Goal: Task Accomplishment & Management: Manage account settings

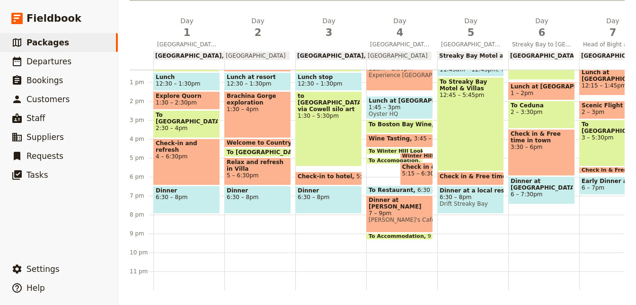
scroll to position [22, 0]
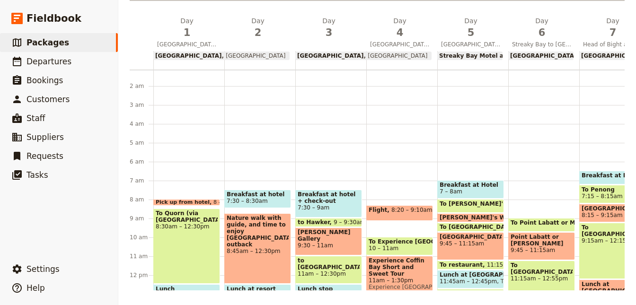
click at [399, 215] on span "8:20 – 9:10am" at bounding box center [412, 213] width 41 height 12
select select "4"
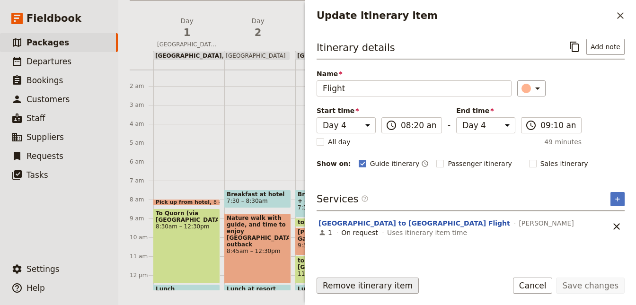
click at [371, 283] on button "Remove itinerary item" at bounding box center [368, 286] width 102 height 16
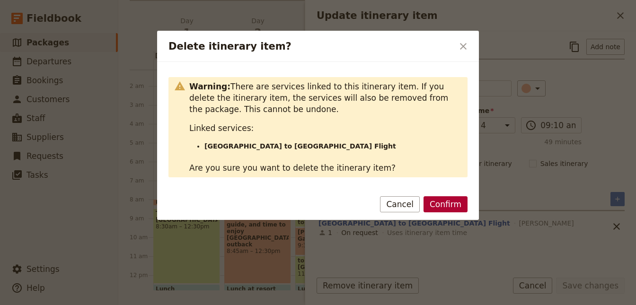
click at [443, 208] on button "Confirm" at bounding box center [446, 205] width 44 height 16
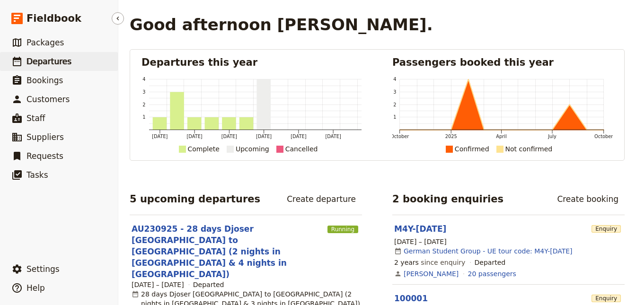
click at [39, 65] on span "Departures" at bounding box center [49, 61] width 45 height 9
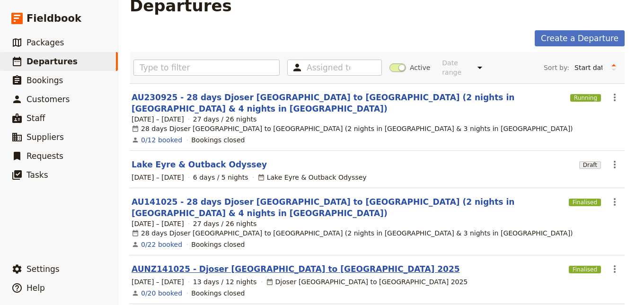
scroll to position [36, 0]
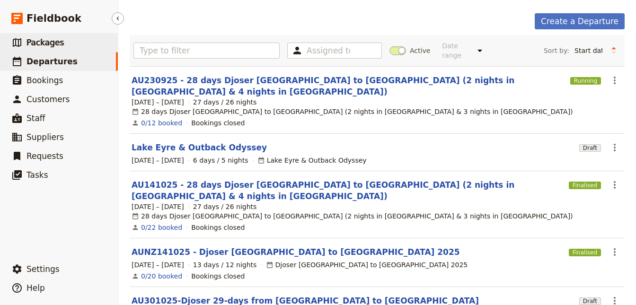
click at [62, 45] on link "​ Packages" at bounding box center [59, 42] width 118 height 19
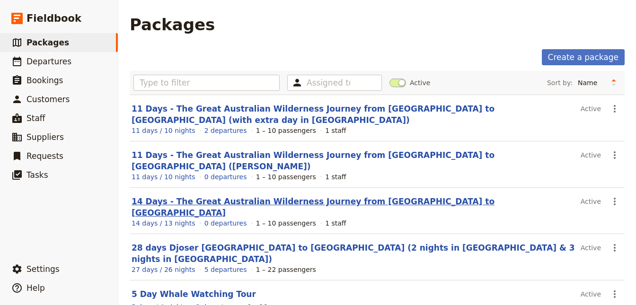
click at [261, 197] on link "14 Days - The Great Australian Wilderness Journey from [GEOGRAPHIC_DATA] to [GE…" at bounding box center [313, 207] width 363 height 21
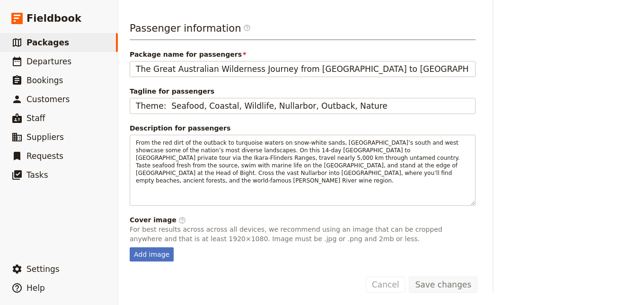
scroll to position [90, 0]
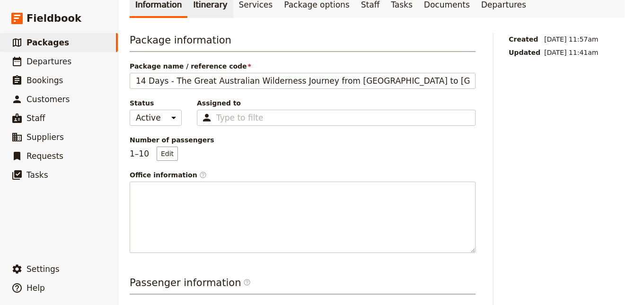
click at [193, 12] on link "Itinerary" at bounding box center [210, 4] width 45 height 27
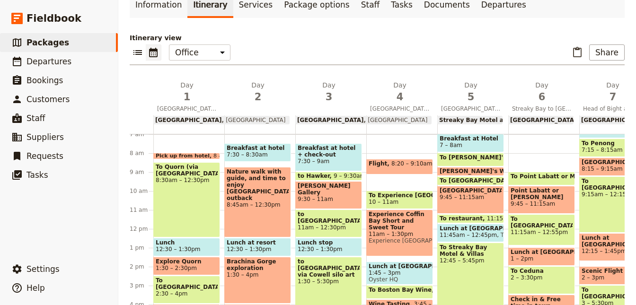
scroll to position [137, 0]
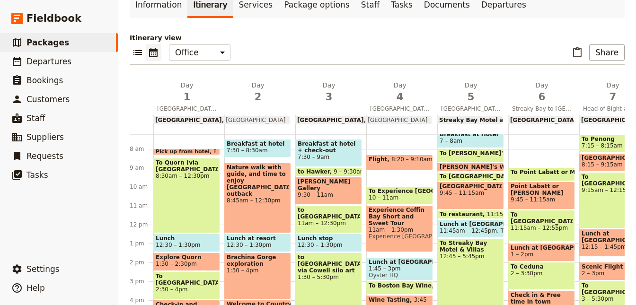
click at [401, 155] on div "Flight 8:20 – 9:10am [PERSON_NAME]" at bounding box center [400, 162] width 67 height 15
select select "4"
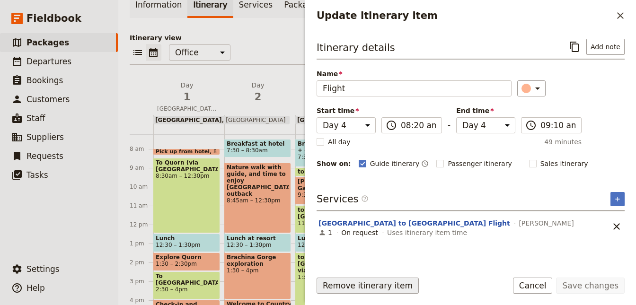
click at [376, 291] on button "Remove itinerary item" at bounding box center [368, 286] width 102 height 16
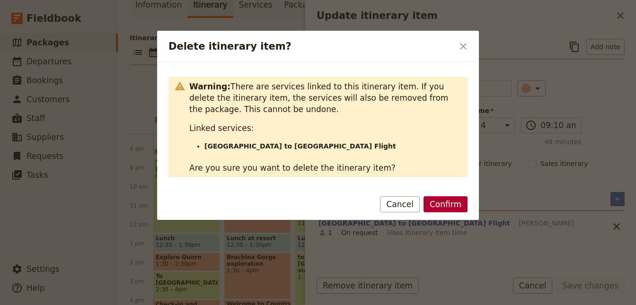
click at [448, 201] on button "Confirm" at bounding box center [446, 205] width 44 height 16
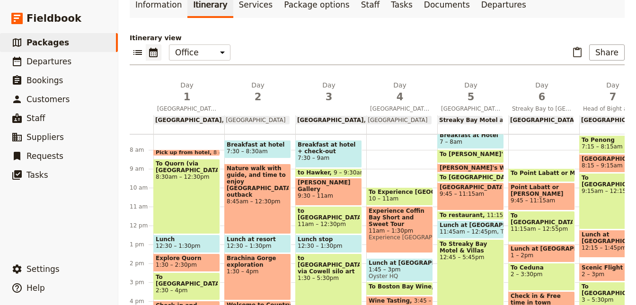
scroll to position [127, 0]
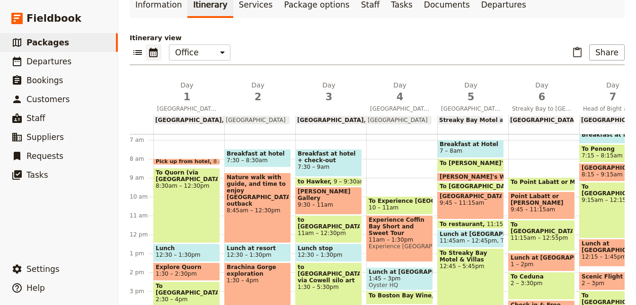
click at [183, 202] on div "To Quorn (via [GEOGRAPHIC_DATA]) 8:30am – 12:30pm" at bounding box center [186, 205] width 67 height 75
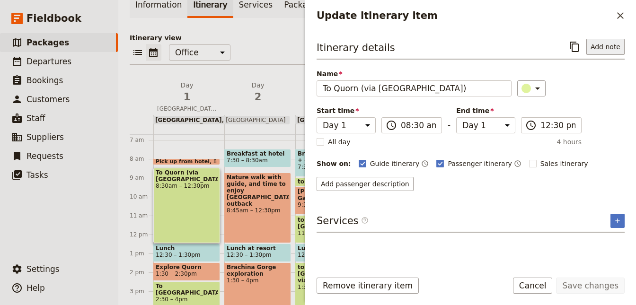
click at [610, 45] on button "Add note" at bounding box center [606, 47] width 38 height 16
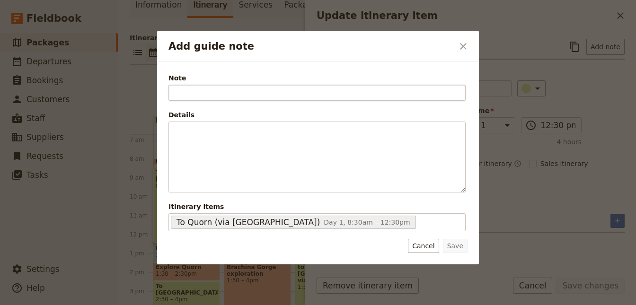
click at [250, 92] on input "Note" at bounding box center [317, 93] width 297 height 16
type input "Travel Detail"
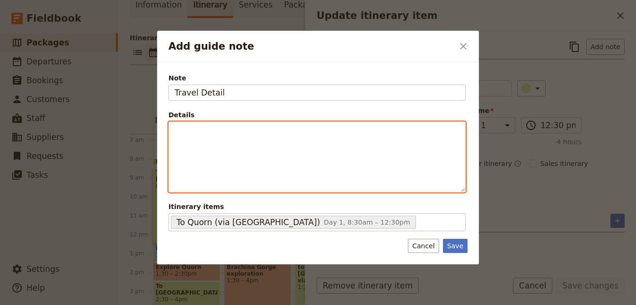
click at [189, 149] on div "Add guide note" at bounding box center [317, 157] width 296 height 71
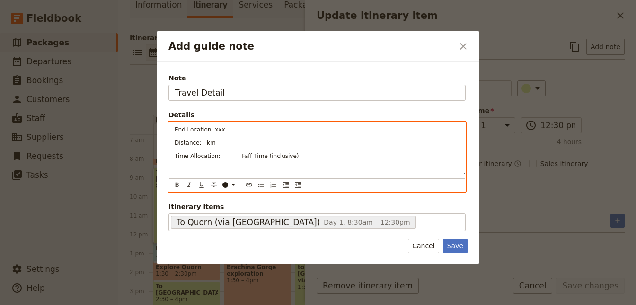
click at [199, 141] on span "Distance: km" at bounding box center [195, 143] width 41 height 7
click at [218, 157] on span "Time Allocation: Faff Time (inclusive)" at bounding box center [237, 156] width 124 height 7
click at [320, 155] on p "Time Allocation: 4h30 Faff Time (inclusive)" at bounding box center [317, 156] width 285 height 8
click at [212, 129] on span "End Location: xxx" at bounding box center [200, 129] width 51 height 7
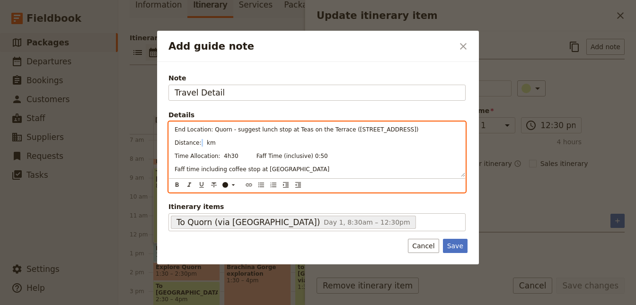
click at [197, 142] on span "Distance: km" at bounding box center [195, 143] width 41 height 7
click at [199, 143] on span "Distance: km" at bounding box center [195, 143] width 41 height 7
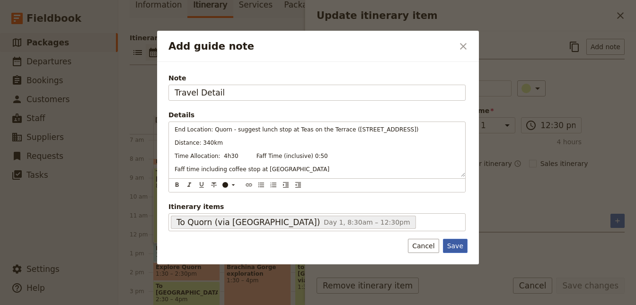
click at [454, 241] on button "Save" at bounding box center [455, 246] width 25 height 14
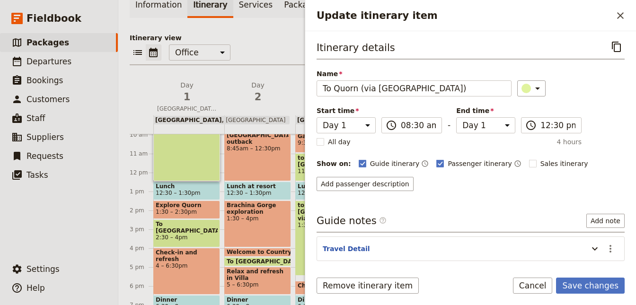
scroll to position [212, 0]
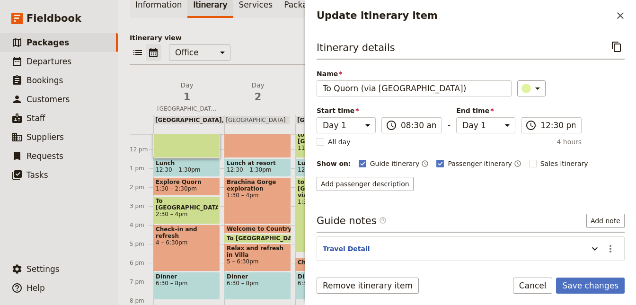
click at [196, 170] on span "12:30 – 1:30pm" at bounding box center [187, 170] width 62 height 7
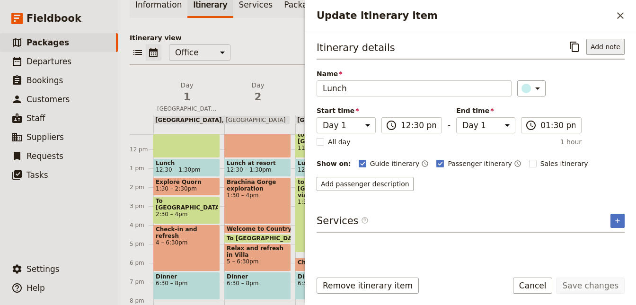
click at [600, 46] on button "Add note" at bounding box center [606, 47] width 38 height 16
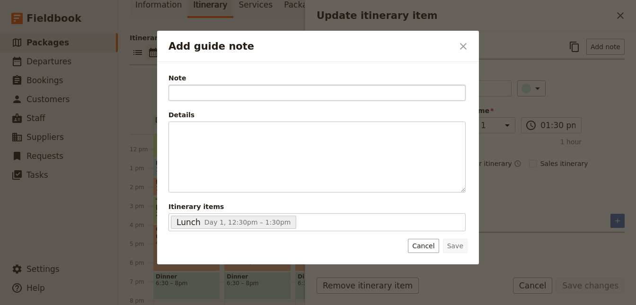
click at [277, 92] on input "Note" at bounding box center [317, 93] width 297 height 16
type input "Guide's note:"
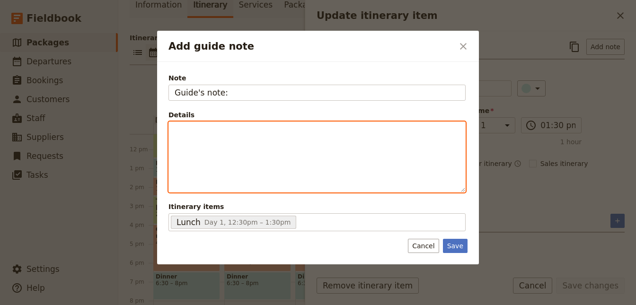
click at [233, 129] on p "Add guide note" at bounding box center [317, 130] width 285 height 9
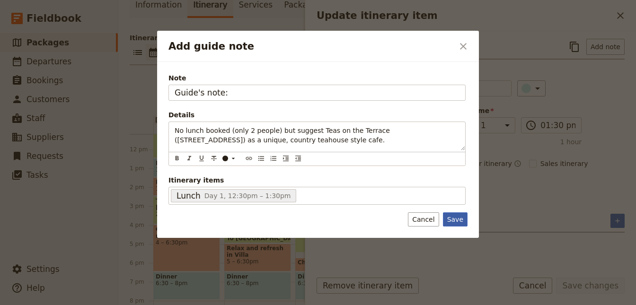
click at [456, 219] on button "Save" at bounding box center [455, 220] width 25 height 14
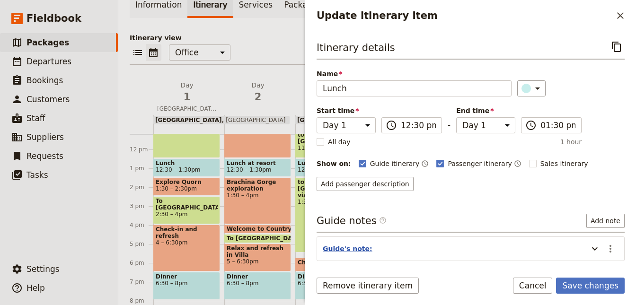
click at [351, 246] on button "Guide's note:" at bounding box center [348, 248] width 50 height 9
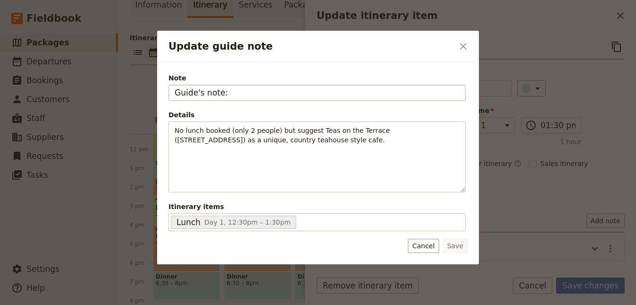
drag, startPoint x: 225, startPoint y: 92, endPoint x: -80, endPoint y: 67, distance: 306.0
click at [169, 85] on input "Guide's note:" at bounding box center [317, 93] width 297 height 16
type input "Lunch"
click at [456, 245] on button "Save" at bounding box center [455, 246] width 25 height 14
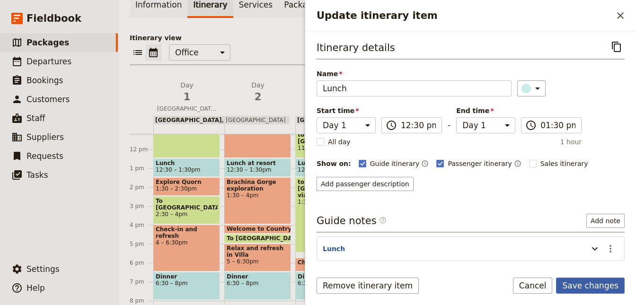
click at [587, 286] on button "Save changes" at bounding box center [590, 286] width 69 height 16
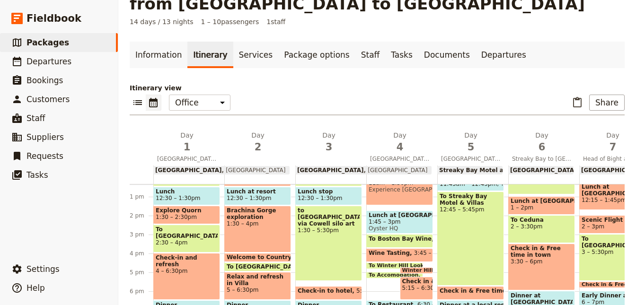
scroll to position [42, 0]
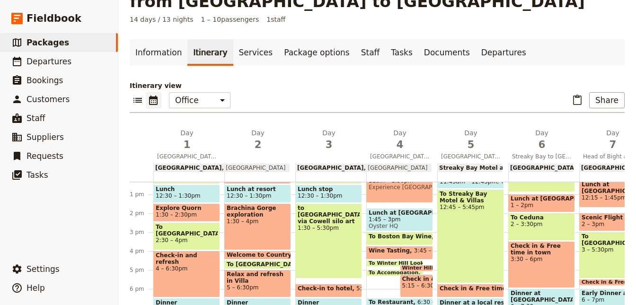
click at [184, 229] on span "To [GEOGRAPHIC_DATA]" at bounding box center [187, 230] width 62 height 13
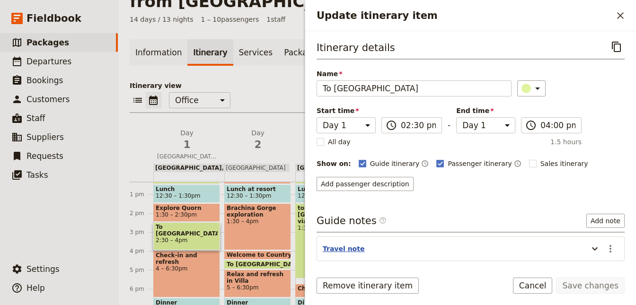
click at [335, 250] on button "Travel note" at bounding box center [344, 248] width 42 height 9
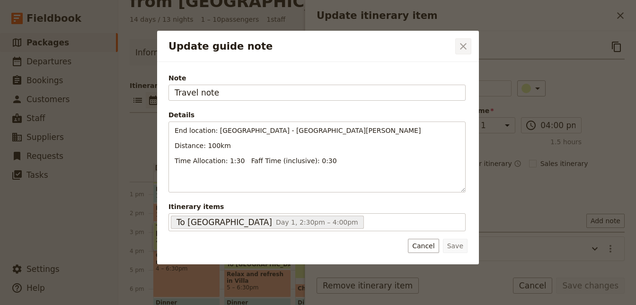
click at [456, 48] on button "​" at bounding box center [464, 46] width 16 height 16
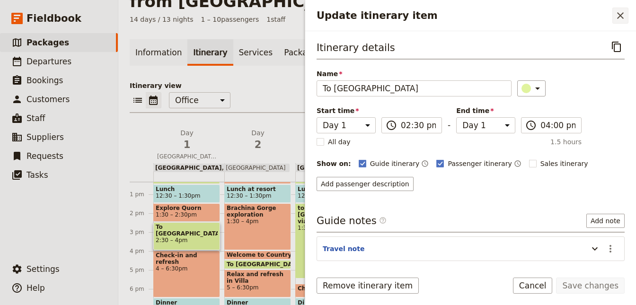
click at [620, 18] on icon "Close drawer" at bounding box center [620, 15] width 11 height 11
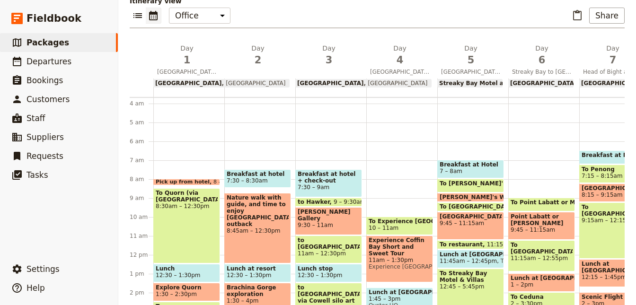
scroll to position [64, 0]
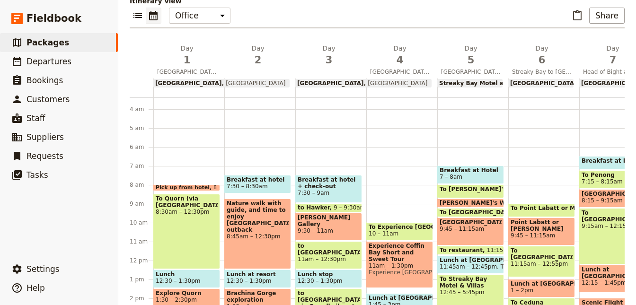
click at [337, 183] on span "Breakfast at hotel + check-out" at bounding box center [329, 183] width 62 height 13
select select "3"
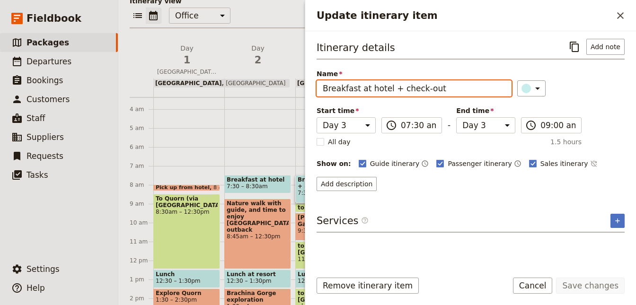
drag, startPoint x: 387, startPoint y: 89, endPoint x: 444, endPoint y: 89, distance: 56.8
click at [444, 89] on input "Breakfast at hotel + check-out" at bounding box center [414, 89] width 195 height 16
click at [395, 90] on input "Breakfast at hotel + check-out" at bounding box center [414, 89] width 195 height 16
drag, startPoint x: 459, startPoint y: 82, endPoint x: 275, endPoint y: 80, distance: 184.7
click at [317, 81] on input "Breakfast at hotel + check-out" at bounding box center [414, 89] width 195 height 16
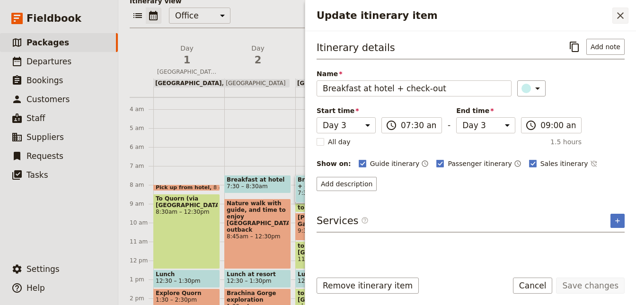
click at [623, 14] on icon "Close drawer" at bounding box center [620, 15] width 7 height 7
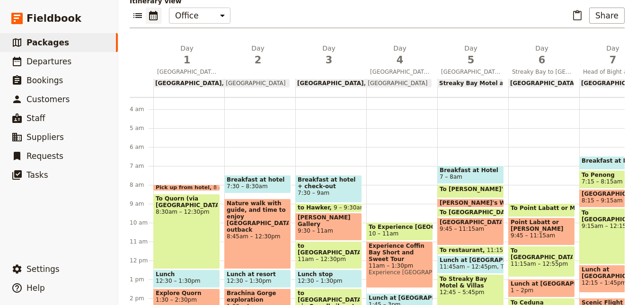
click at [380, 181] on div "To Experience [GEOGRAPHIC_DATA] 10 – 11am Experience [GEOGRAPHIC_DATA] Short an…" at bounding box center [402, 261] width 71 height 455
select select "4"
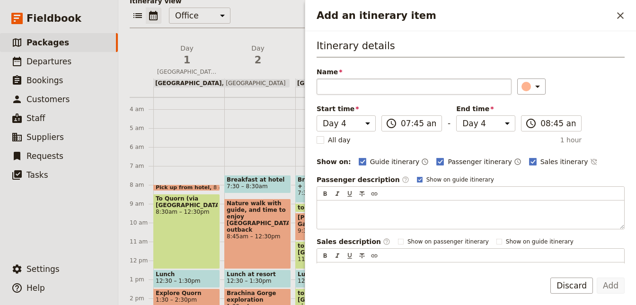
click at [350, 83] on input "Name" at bounding box center [414, 87] width 195 height 16
type input "Breakfast at hotel + check-out"
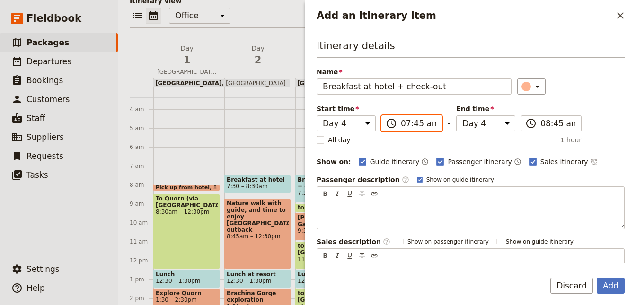
click at [427, 120] on input "07:45 am" at bounding box center [418, 123] width 35 height 11
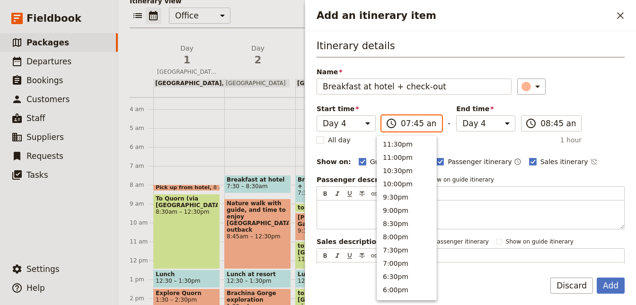
scroll to position [426, 0]
click at [396, 143] on button "7:30am" at bounding box center [406, 142] width 59 height 13
type input "07:30 am"
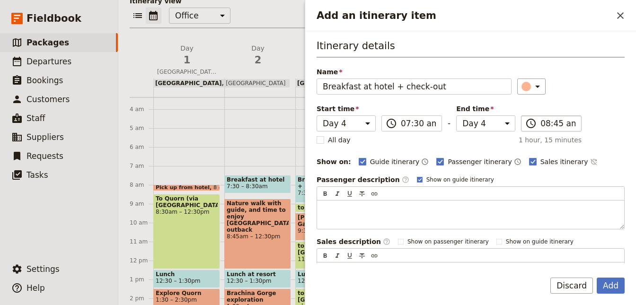
click at [543, 130] on label "​ 08:45 am" at bounding box center [551, 124] width 61 height 16
click at [543, 129] on input "08:45 am" at bounding box center [558, 123] width 35 height 11
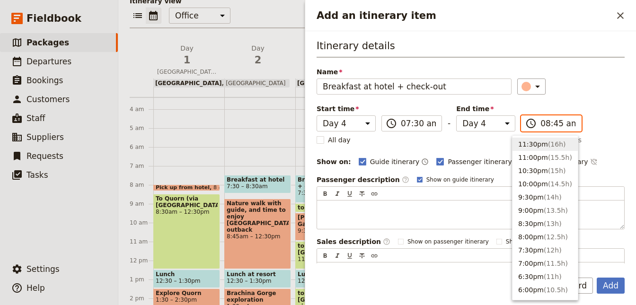
scroll to position [2, 0]
click at [551, 126] on input "08:45 am" at bounding box center [558, 123] width 35 height 11
click at [544, 125] on input "08:45 am" at bounding box center [558, 123] width 35 height 11
type input "08:30 am"
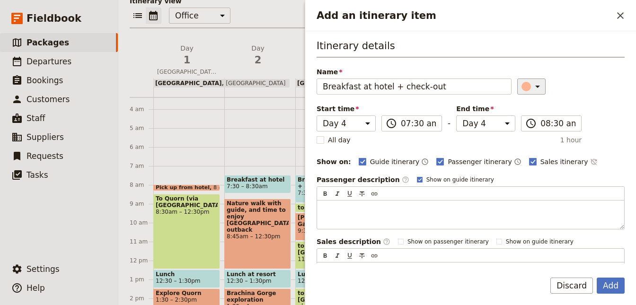
click at [532, 89] on icon "Add an itinerary item" at bounding box center [537, 86] width 11 height 11
click at [528, 116] on div "button" at bounding box center [532, 116] width 9 height 9
click at [612, 287] on button "Add" at bounding box center [611, 286] width 28 height 16
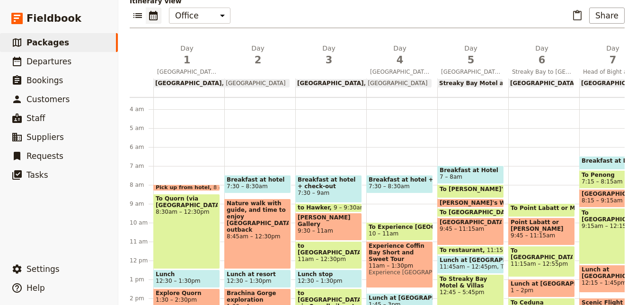
click at [417, 193] on div "Breakfast at hotel + check-out 7:30 – 8:30am To Experience [GEOGRAPHIC_DATA] 10…" at bounding box center [402, 261] width 71 height 455
select select "4"
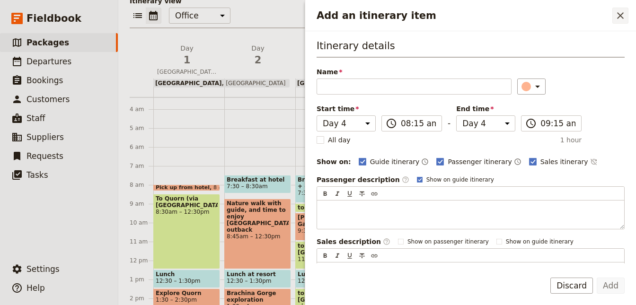
click at [622, 15] on icon "Close drawer" at bounding box center [620, 15] width 7 height 7
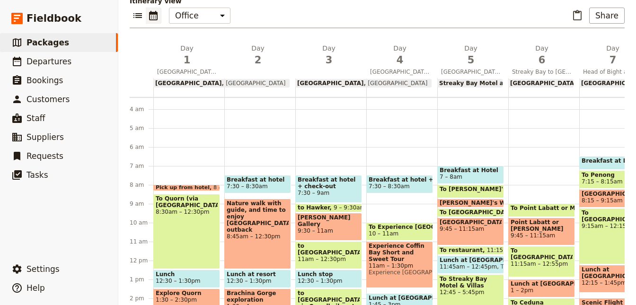
click at [422, 179] on span "Breakfast at hotel + check-out" at bounding box center [400, 180] width 62 height 7
select select "4"
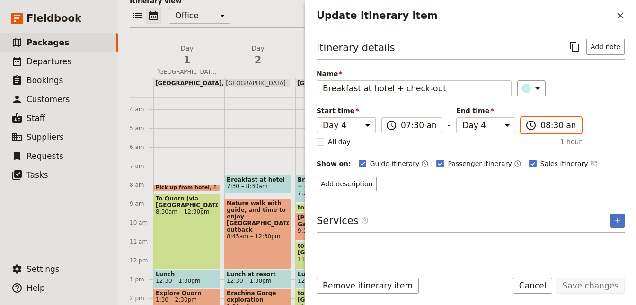
click at [541, 125] on input "08:30 am" at bounding box center [558, 125] width 35 height 11
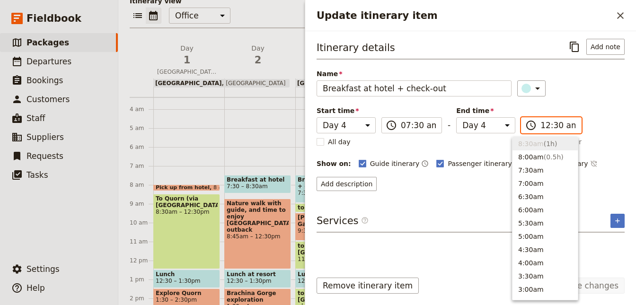
scroll to position [477, 0]
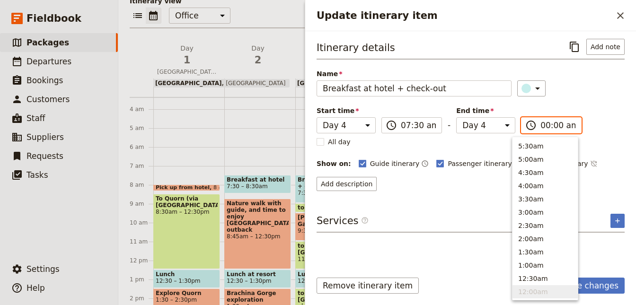
type input "09:00 am"
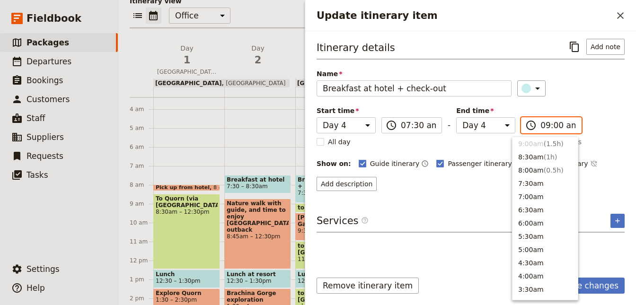
click at [536, 141] on li "9:00am ( 1.5h )" at bounding box center [545, 143] width 65 height 13
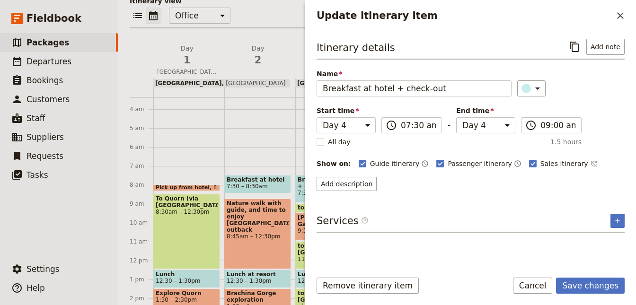
click at [605, 257] on div "Itinerary details ​ Add note Name Breakfast at hotel + check-out ​ Start time D…" at bounding box center [471, 151] width 308 height 224
click at [590, 285] on button "Save changes" at bounding box center [590, 286] width 69 height 16
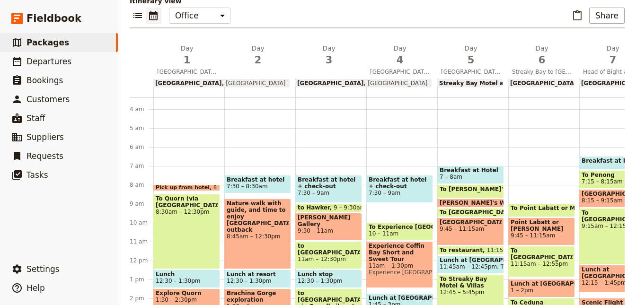
click at [348, 194] on span "7:30 – 9am" at bounding box center [329, 193] width 62 height 7
select select "3"
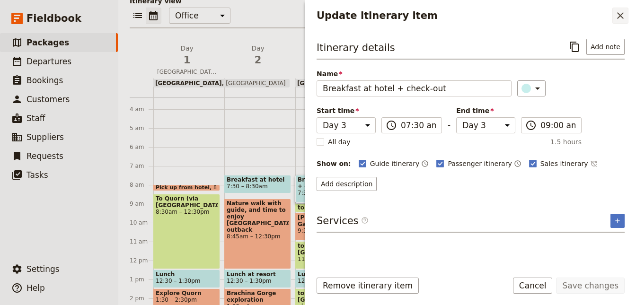
click at [620, 18] on icon "Close drawer" at bounding box center [620, 15] width 11 height 11
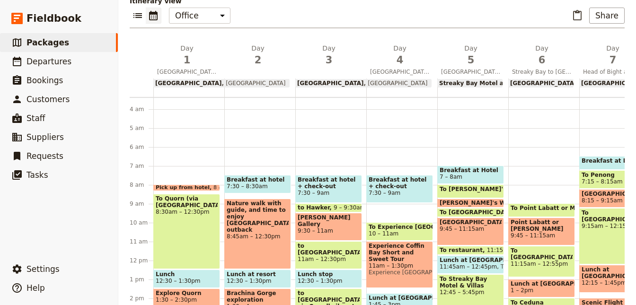
click at [410, 183] on span "Breakfast at hotel + check-out" at bounding box center [400, 183] width 62 height 13
select select "4"
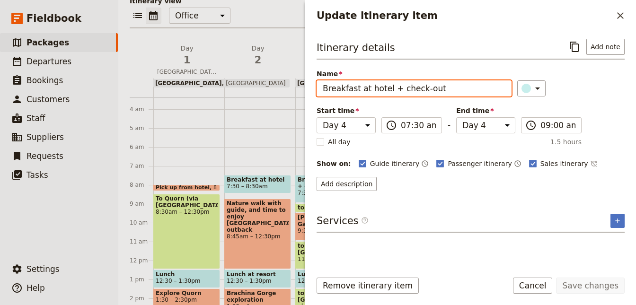
drag, startPoint x: 389, startPoint y: 91, endPoint x: 554, endPoint y: 82, distance: 165.0
click at [512, 82] on input "Breakfast at hotel + check-out" at bounding box center [414, 89] width 195 height 16
type input "Breakfast at hotel"
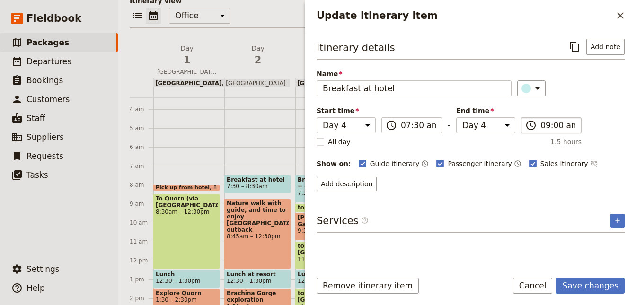
click at [528, 126] on label "​ 09:00 am" at bounding box center [551, 125] width 61 height 16
click at [541, 126] on input "09:00 am" at bounding box center [558, 125] width 35 height 11
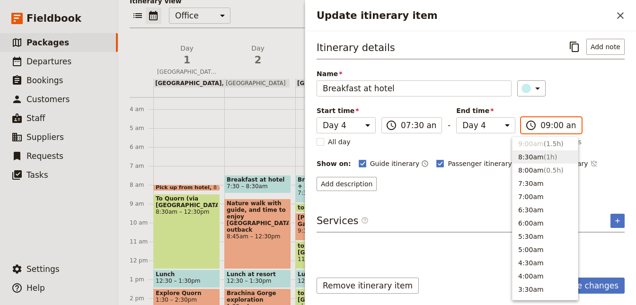
click at [531, 157] on button "8:30am ( 1h )" at bounding box center [545, 157] width 65 height 13
type input "08:30 am"
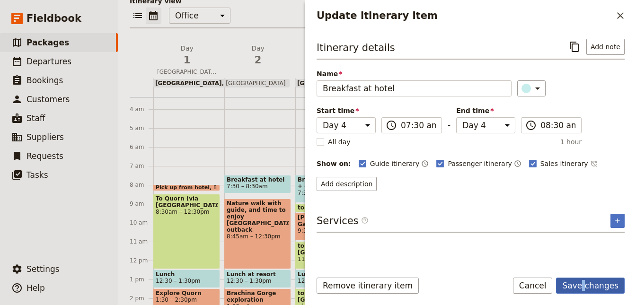
click at [589, 288] on button "Save changes" at bounding box center [590, 286] width 69 height 16
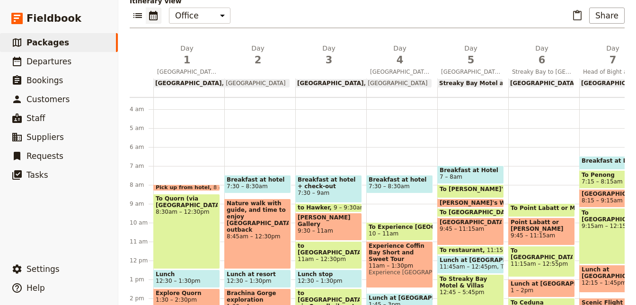
click at [396, 156] on div "Breakfast at hotel 7:30 – 8:30am To Experience [GEOGRAPHIC_DATA] 10 – 11am Expe…" at bounding box center [402, 261] width 71 height 455
select select "4"
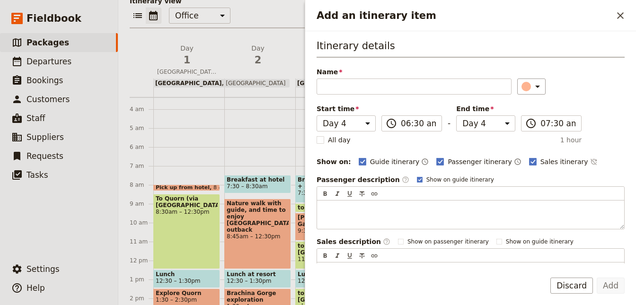
drag, startPoint x: 625, startPoint y: 15, endPoint x: 608, endPoint y: 27, distance: 20.4
click at [625, 15] on icon "Close drawer" at bounding box center [620, 15] width 11 height 11
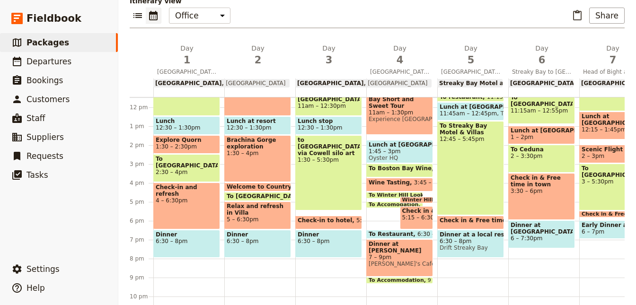
scroll to position [191, 0]
